Goal: Task Accomplishment & Management: Manage account settings

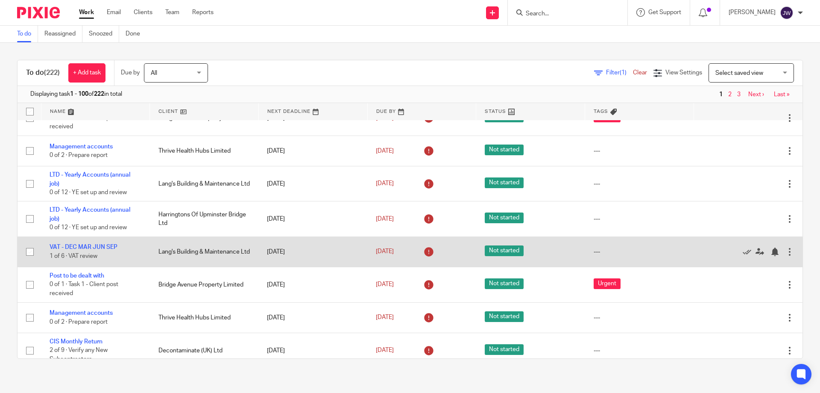
scroll to position [128, 0]
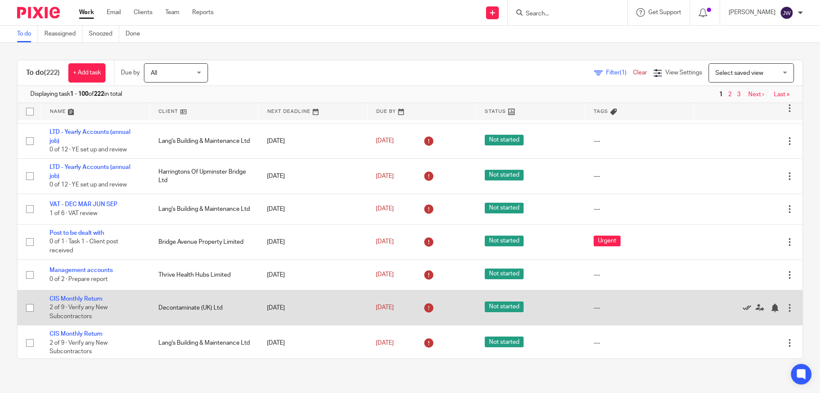
click at [743, 309] on icon at bounding box center [747, 307] width 9 height 9
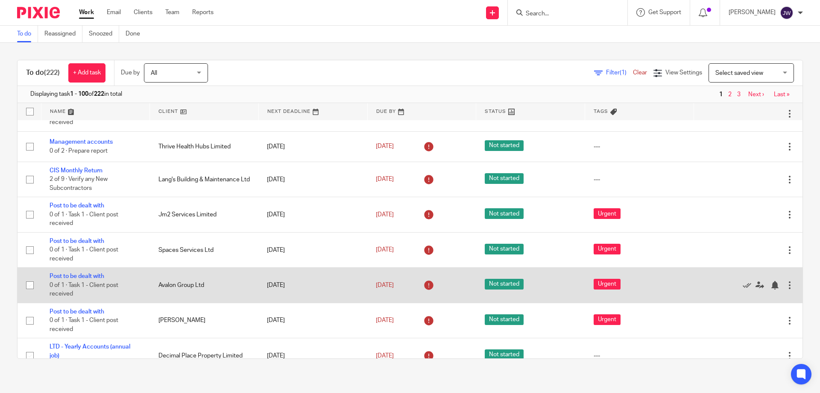
scroll to position [299, 0]
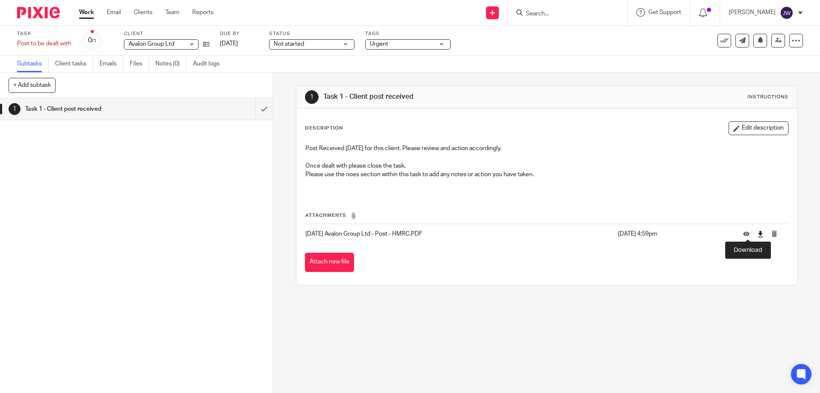
click at [757, 233] on icon at bounding box center [760, 234] width 6 height 6
click at [757, 235] on icon at bounding box center [760, 234] width 6 height 6
click at [776, 41] on link at bounding box center [778, 41] width 14 height 14
click at [757, 231] on icon at bounding box center [760, 234] width 6 height 6
click at [718, 44] on button at bounding box center [725, 41] width 14 height 14
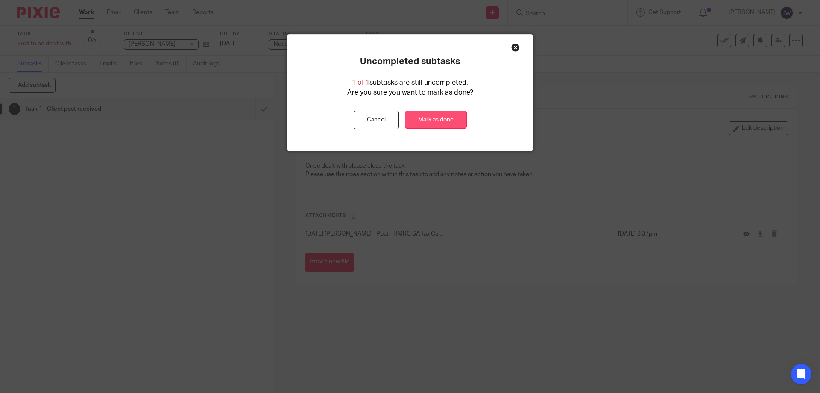
click at [439, 113] on link "Mark as done" at bounding box center [436, 120] width 62 height 18
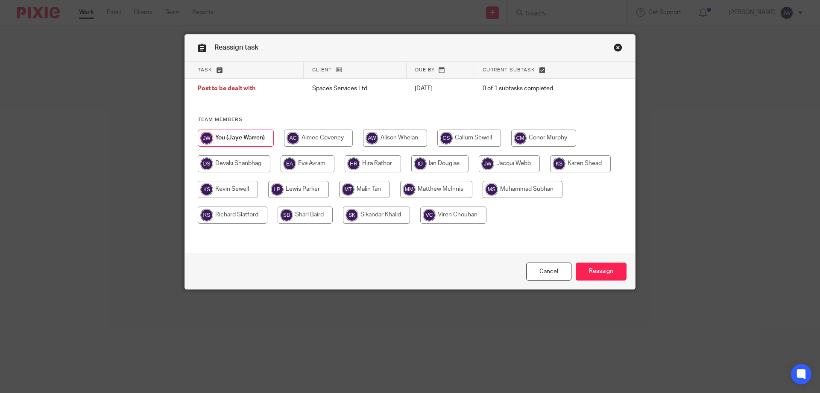
click at [304, 125] on div "Team members" at bounding box center [410, 174] width 450 height 116
click at [308, 136] on input "radio" at bounding box center [318, 137] width 69 height 17
radio input "true"
click at [601, 264] on input "Reassign" at bounding box center [601, 271] width 51 height 18
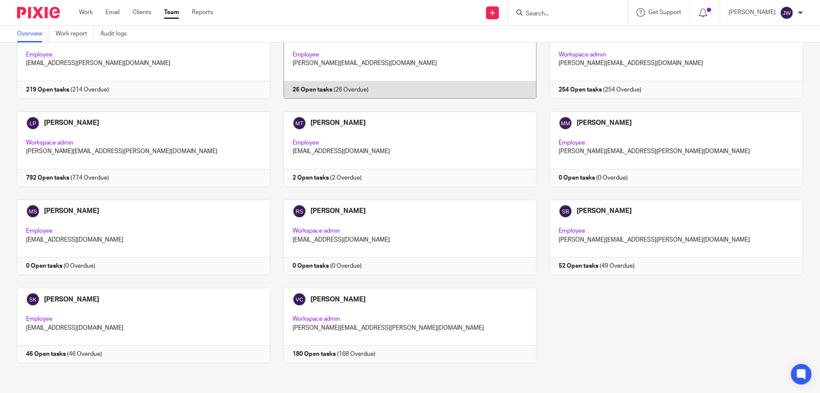
scroll to position [290, 0]
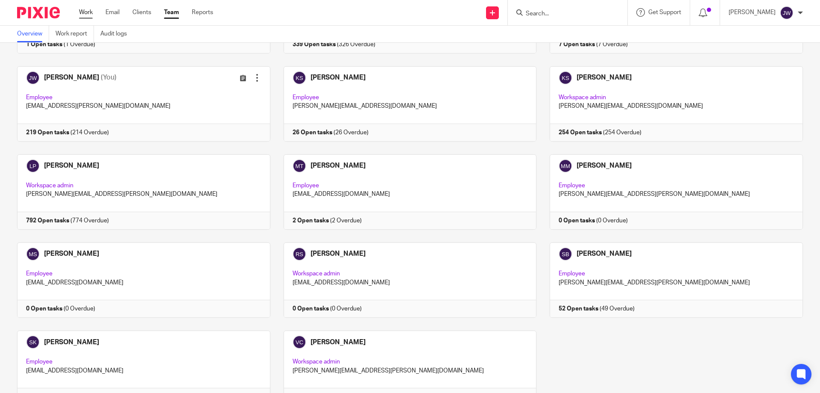
click at [86, 11] on link "Work" at bounding box center [86, 12] width 14 height 9
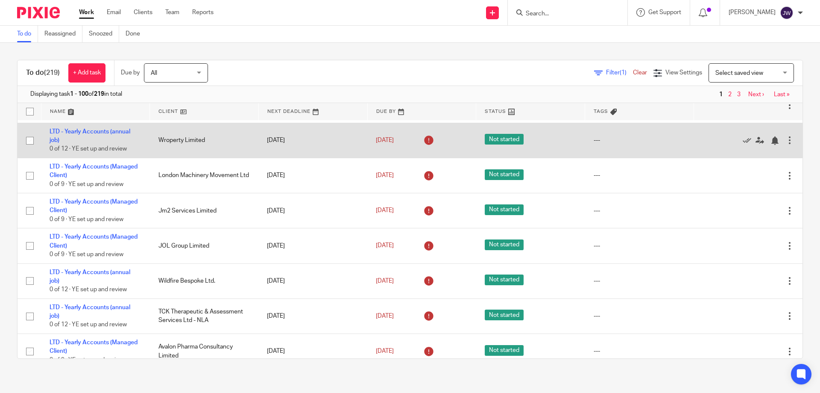
scroll to position [1196, 0]
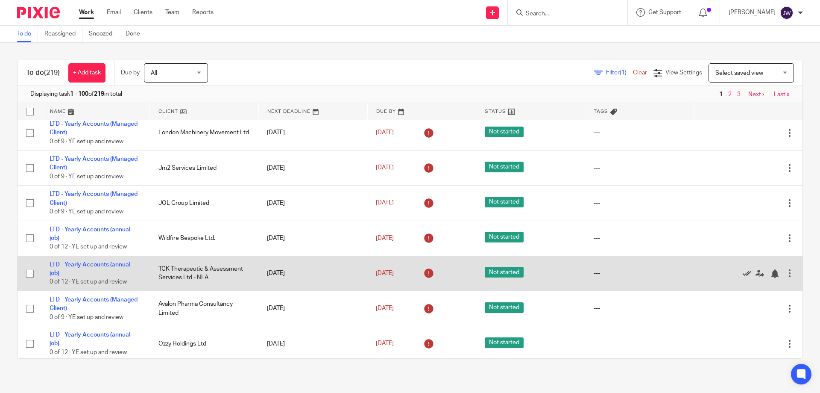
click at [743, 278] on icon at bounding box center [747, 273] width 9 height 9
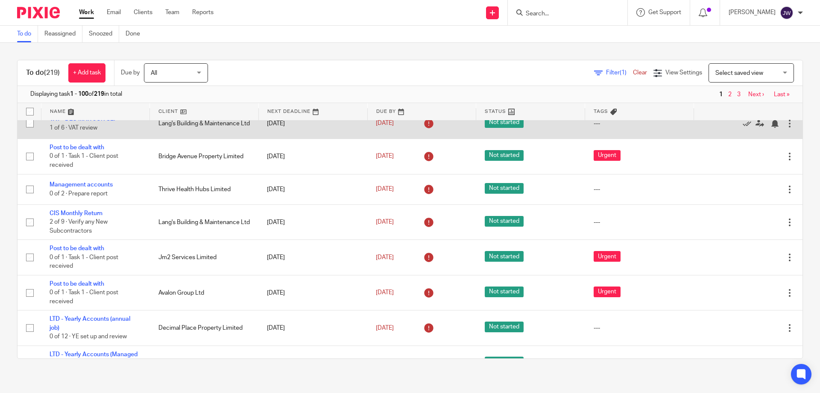
scroll to position [171, 0]
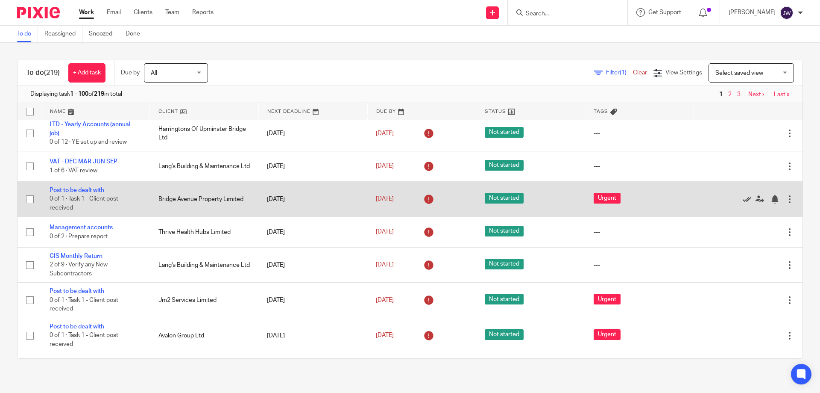
click at [743, 199] on icon at bounding box center [747, 199] width 9 height 9
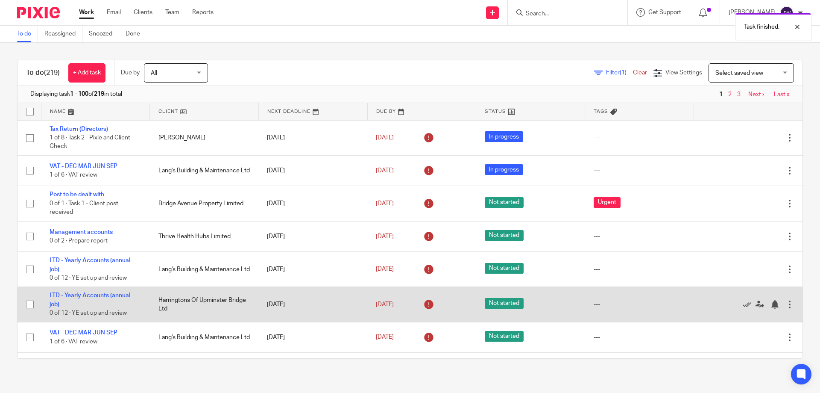
scroll to position [0, 0]
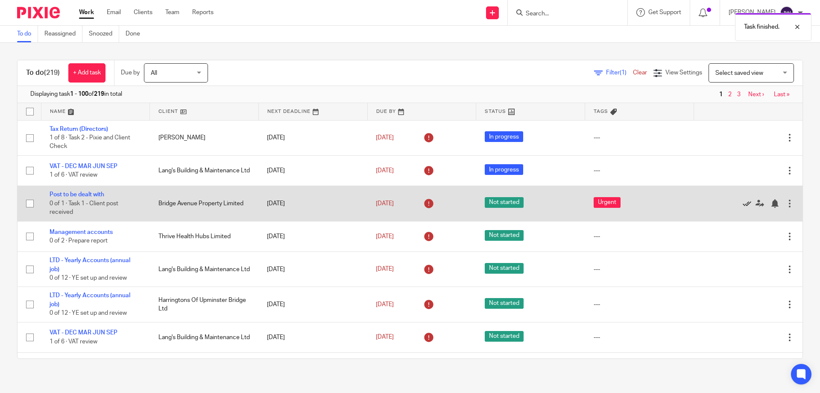
click at [743, 202] on icon at bounding box center [747, 203] width 9 height 9
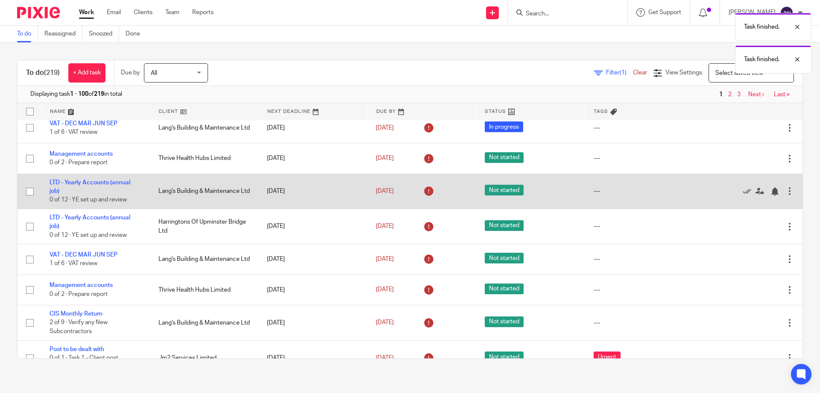
scroll to position [214, 0]
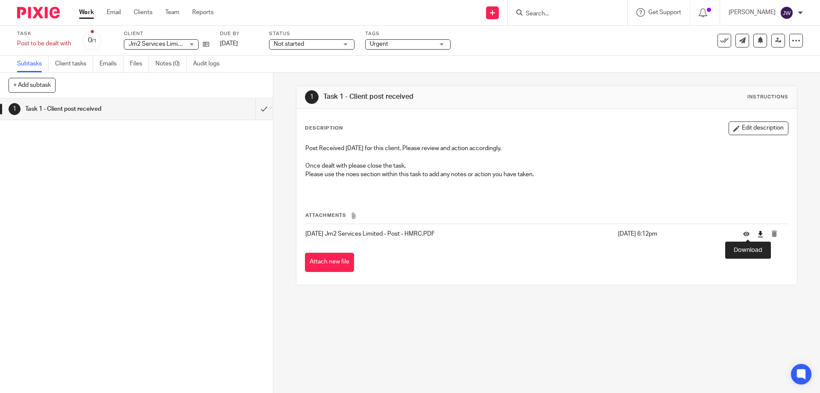
click at [757, 232] on icon at bounding box center [760, 234] width 6 height 6
click at [775, 39] on icon at bounding box center [778, 40] width 6 height 6
click at [757, 232] on icon at bounding box center [760, 234] width 6 height 6
click at [720, 44] on icon at bounding box center [724, 40] width 9 height 9
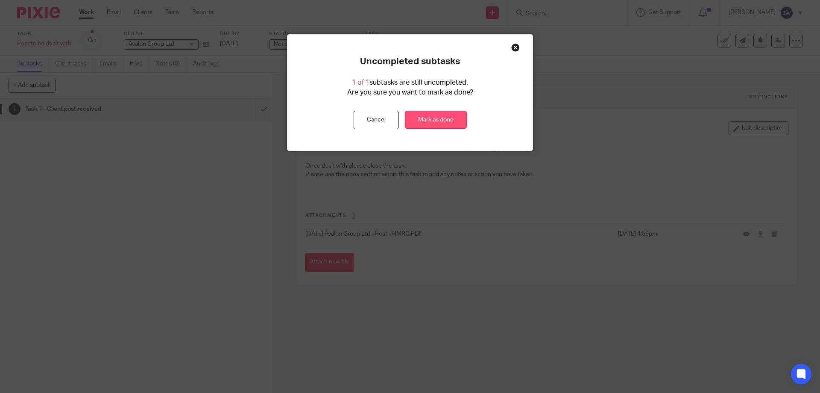
click at [445, 120] on link "Mark as done" at bounding box center [436, 120] width 62 height 18
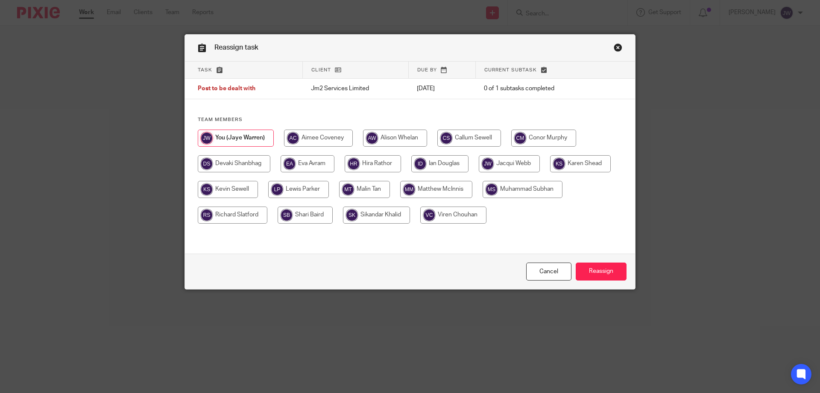
drag, startPoint x: 307, startPoint y: 132, endPoint x: 399, endPoint y: 170, distance: 99.4
click at [308, 132] on input "radio" at bounding box center [318, 137] width 69 height 17
radio input "true"
click at [607, 268] on input "Reassign" at bounding box center [601, 271] width 51 height 18
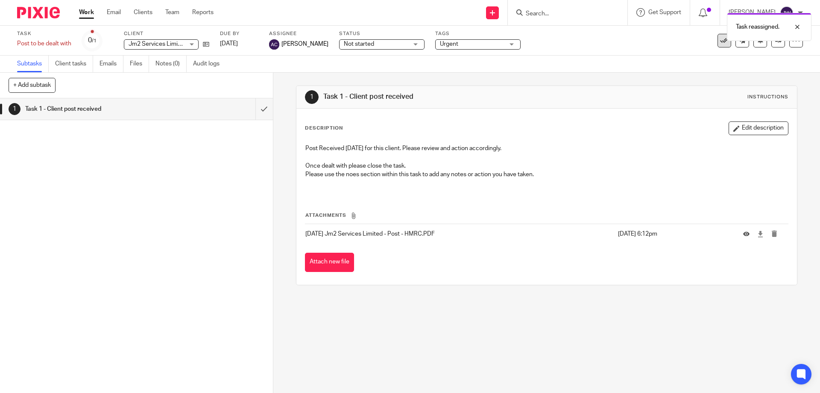
click at [720, 44] on icon at bounding box center [724, 40] width 9 height 9
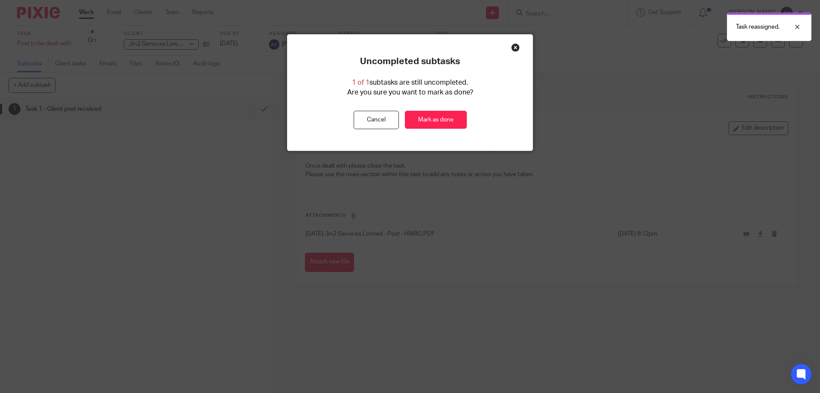
click at [429, 108] on div "Uncompleted subtasks 1 of 1 subtasks are still uncompleted. Are you sure you wa…" at bounding box center [409, 92] width 245 height 73
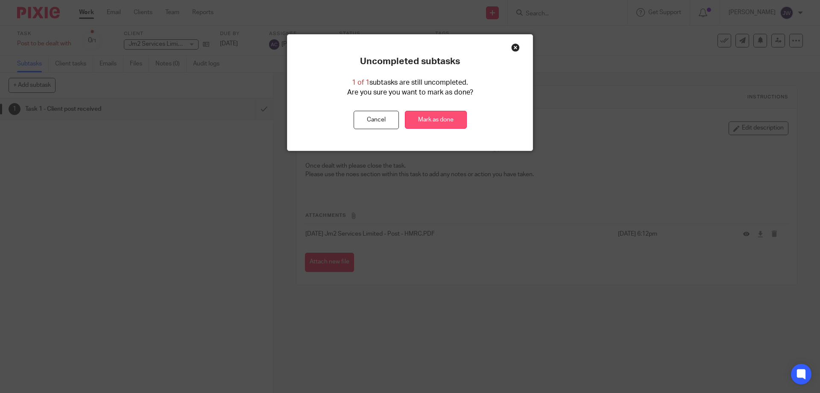
click at [429, 114] on link "Mark as done" at bounding box center [436, 120] width 62 height 18
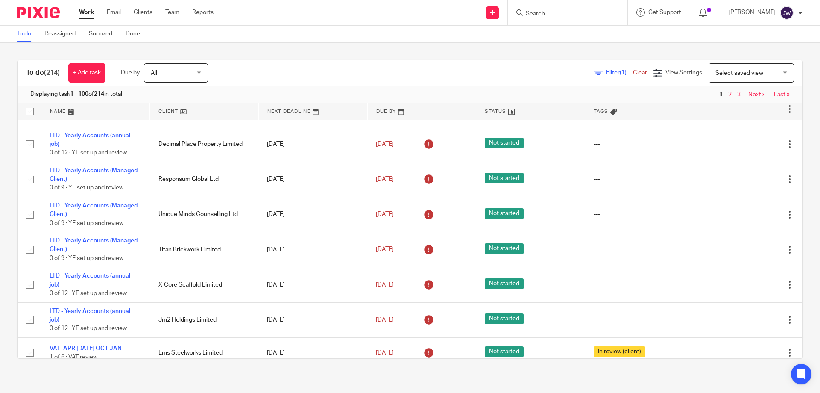
scroll to position [299, 0]
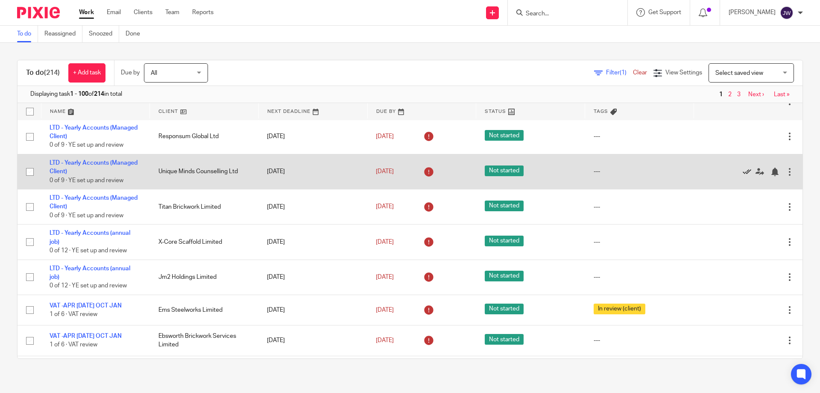
click at [743, 170] on icon at bounding box center [747, 171] width 9 height 9
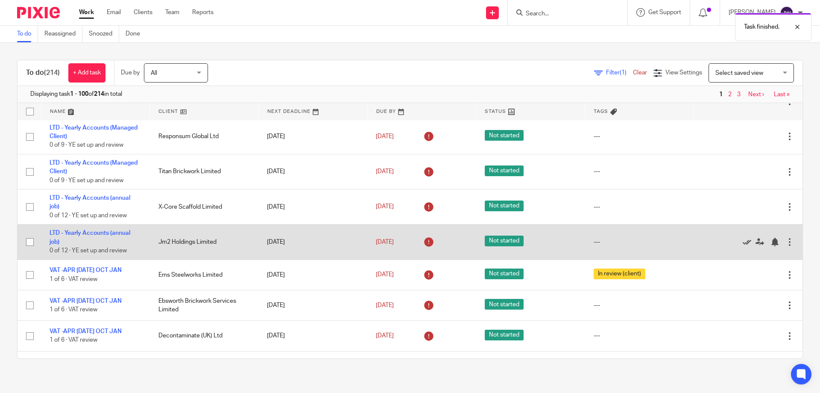
click at [743, 243] on icon at bounding box center [747, 242] width 9 height 9
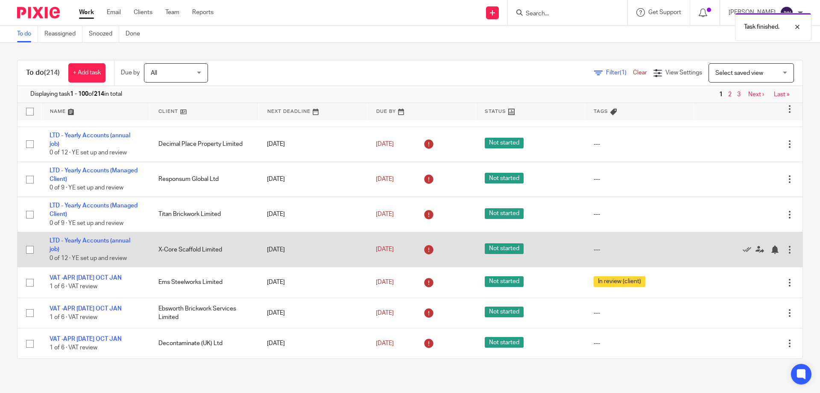
scroll to position [214, 0]
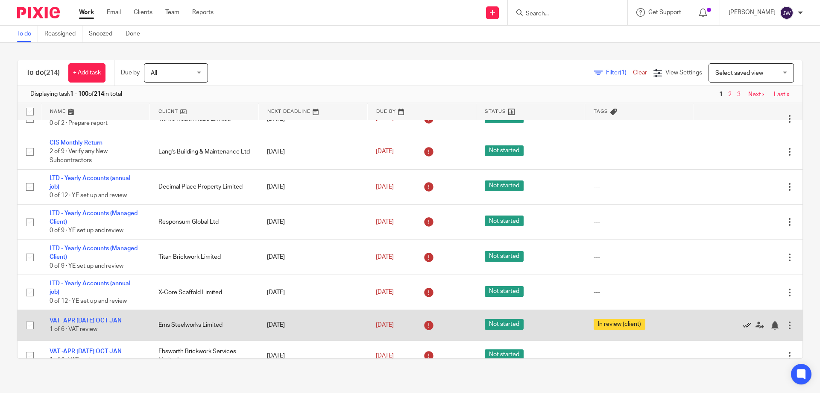
click at [743, 324] on icon at bounding box center [747, 325] width 9 height 9
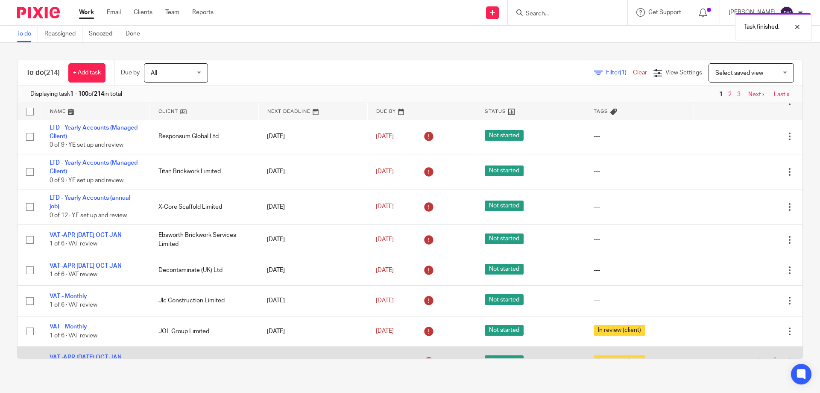
scroll to position [384, 0]
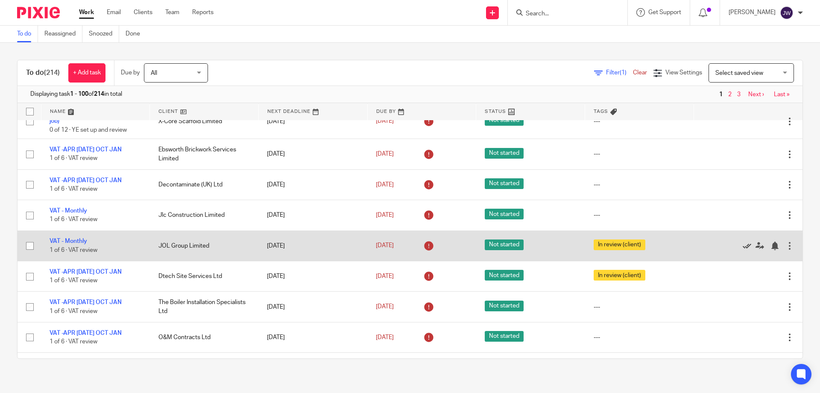
click at [743, 245] on icon at bounding box center [747, 245] width 9 height 9
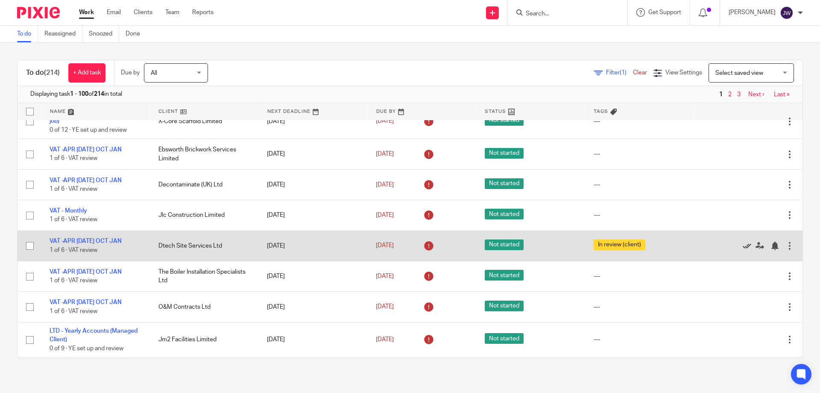
click at [743, 246] on icon at bounding box center [747, 245] width 9 height 9
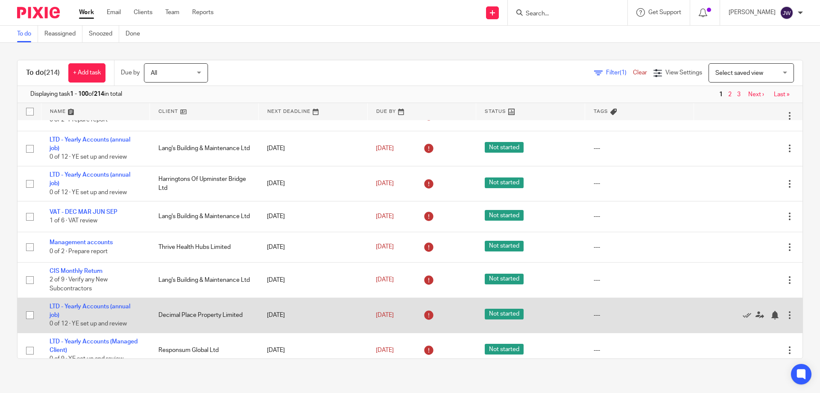
scroll to position [0, 0]
